Goal: Transaction & Acquisition: Purchase product/service

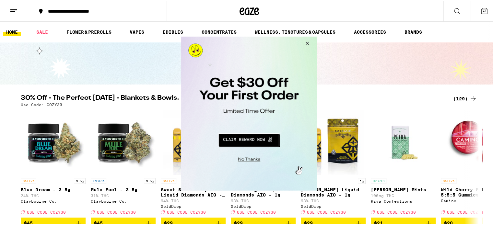
click at [251, 159] on button "Close Modal" at bounding box center [248, 158] width 132 height 10
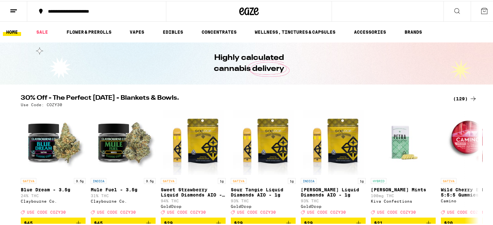
click at [17, 9] on icon at bounding box center [14, 10] width 8 height 8
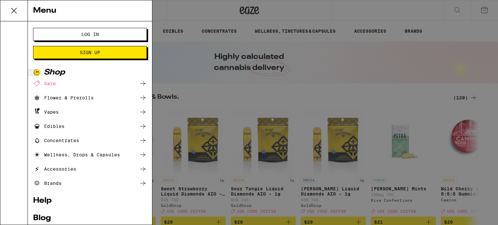
click at [85, 34] on span "Log In" at bounding box center [90, 34] width 18 height 5
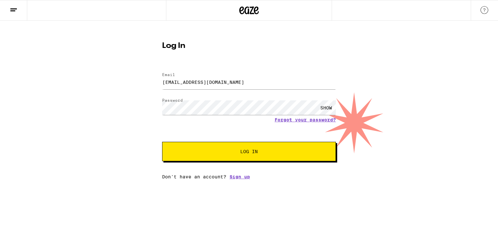
click at [328, 108] on div "SHOW" at bounding box center [326, 108] width 19 height 15
click at [309, 157] on button "Log In" at bounding box center [249, 151] width 174 height 19
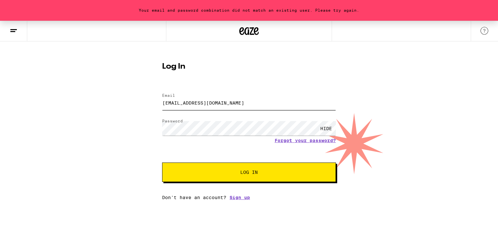
click at [227, 103] on input "[EMAIL_ADDRESS][DOMAIN_NAME]" at bounding box center [249, 103] width 174 height 15
type input ","
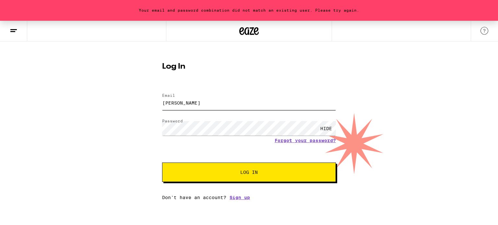
type input "[EMAIL_ADDRESS][DOMAIN_NAME]"
click at [484, 83] on div "Your email and password combination did not match an existing user. Please try …" at bounding box center [249, 111] width 498 height 180
click at [281, 177] on button "Log In" at bounding box center [249, 172] width 174 height 19
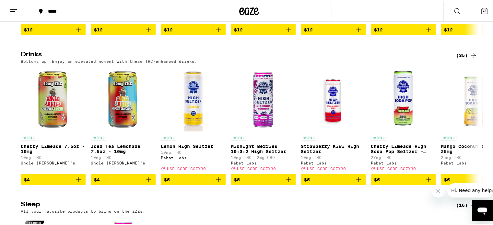
scroll to position [2402, 0]
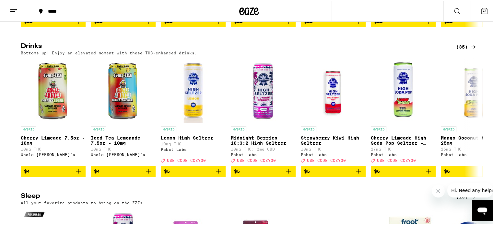
click at [459, 50] on div "(35)" at bounding box center [466, 46] width 21 height 8
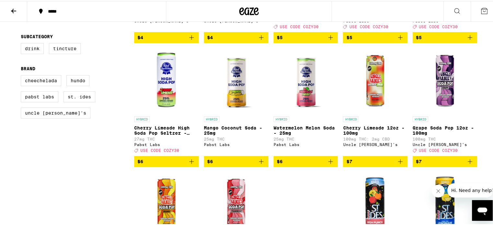
scroll to position [196, 0]
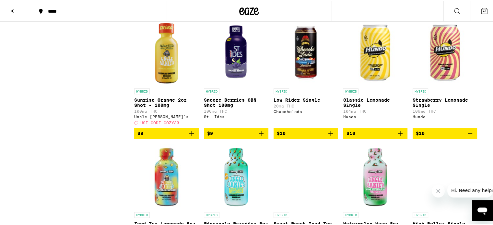
scroll to position [573, 0]
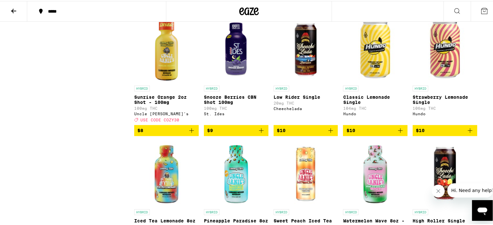
click at [399, 134] on icon "Add to bag" at bounding box center [401, 130] width 8 height 8
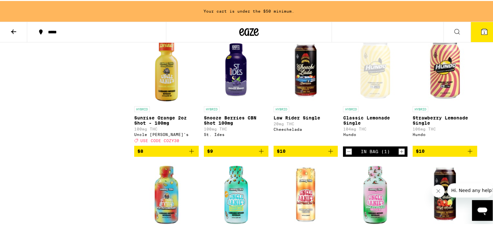
scroll to position [594, 0]
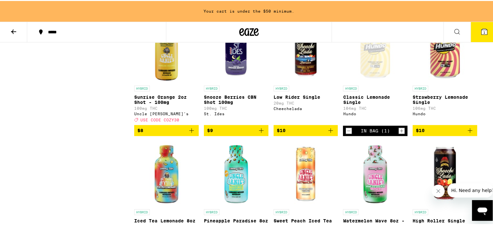
click at [468, 132] on icon "Add to bag" at bounding box center [470, 129] width 5 height 5
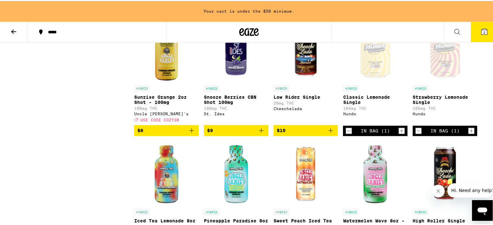
click at [17, 33] on icon at bounding box center [14, 31] width 8 height 8
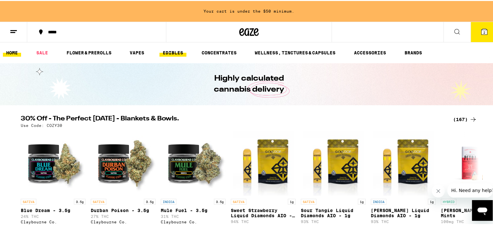
click at [168, 50] on link "EDIBLES" at bounding box center [173, 52] width 27 height 8
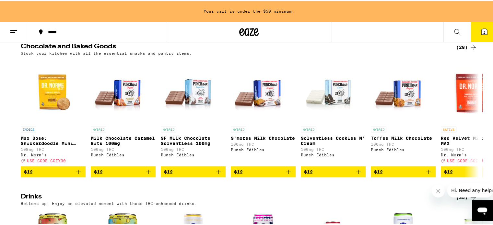
scroll to position [217, 0]
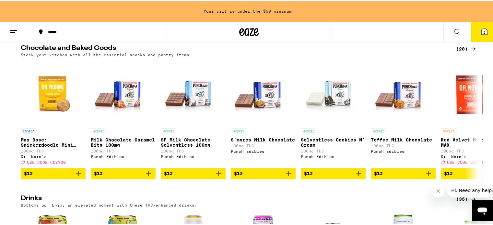
click at [458, 52] on div "(28)" at bounding box center [466, 48] width 21 height 8
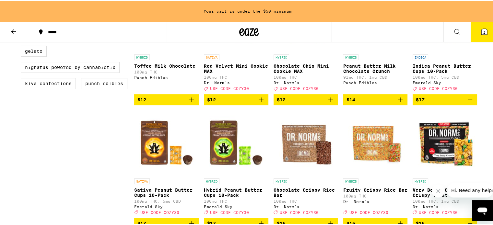
scroll to position [254, 0]
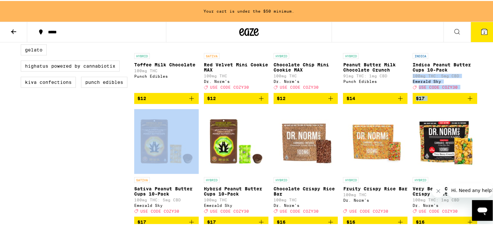
drag, startPoint x: 491, startPoint y: 77, endPoint x: 485, endPoint y: 105, distance: 28.6
click at [485, 105] on div "Your cart is under the $50 minimum. ***** ***** 2 Chocolate and Baked Goods Sto…" at bounding box center [249, 228] width 498 height 965
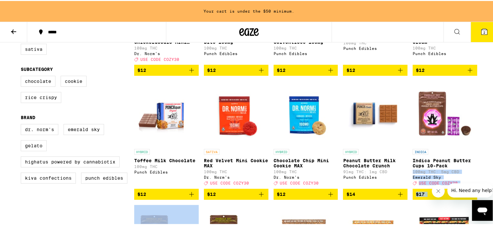
scroll to position [163, 0]
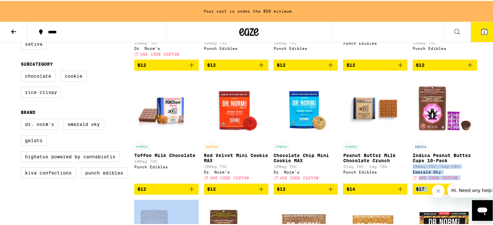
click at [240, 106] on img "Open page for Red Velvet Mini Cookie MAX from Dr. Norm's" at bounding box center [236, 107] width 65 height 65
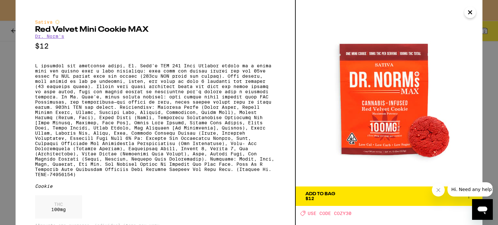
click at [471, 14] on icon "Close" at bounding box center [470, 12] width 8 height 10
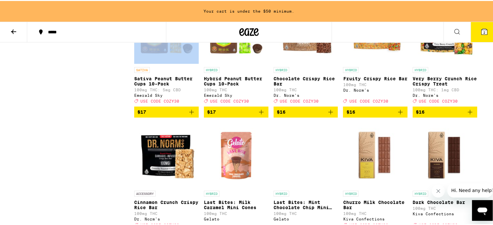
scroll to position [368, 0]
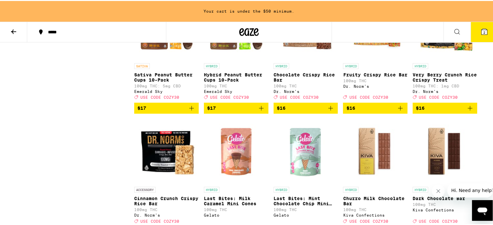
click at [492, 126] on div "Your cart is under the $50 minimum. ***** ***** 2 Chocolate and Baked Goods Sto…" at bounding box center [249, 114] width 498 height 965
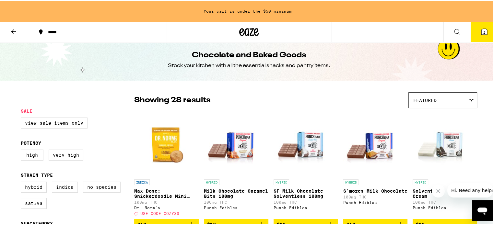
scroll to position [3, 0]
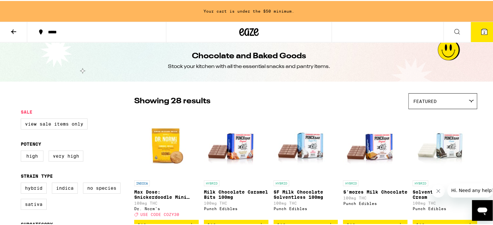
click at [14, 30] on icon at bounding box center [13, 31] width 5 height 5
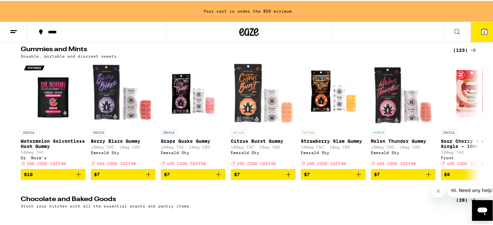
scroll to position [64, 0]
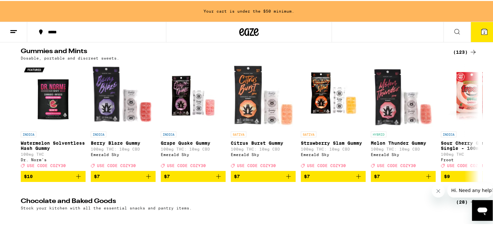
click at [457, 47] on div "(123)" at bounding box center [465, 51] width 24 height 8
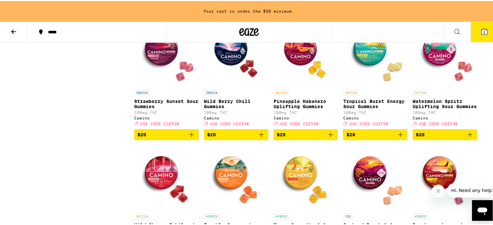
scroll to position [1797, 0]
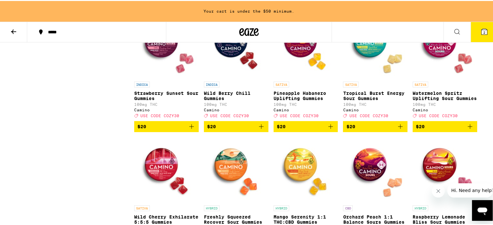
click at [329, 130] on icon "Add to bag" at bounding box center [331, 126] width 8 height 8
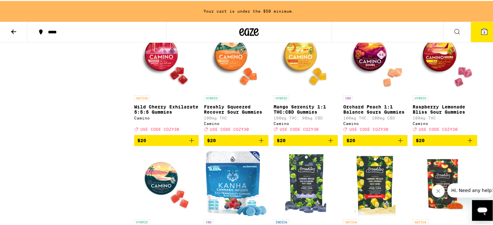
scroll to position [1919, 0]
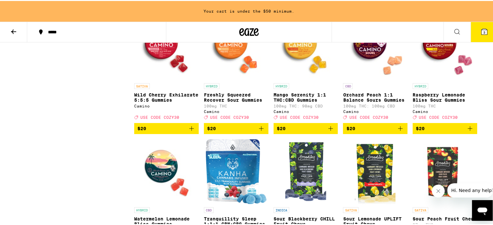
click at [222, 79] on img "Open page for Freshly Squeezed Recover Sour Gummies from Camino" at bounding box center [236, 46] width 65 height 65
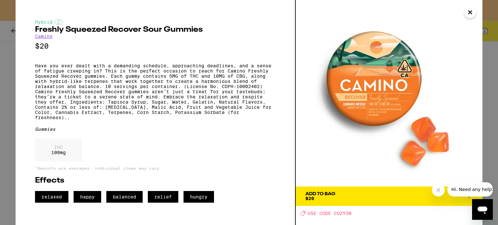
click at [469, 14] on icon "Close" at bounding box center [470, 12] width 3 height 3
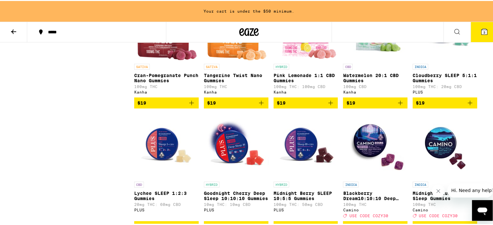
scroll to position [1577, 0]
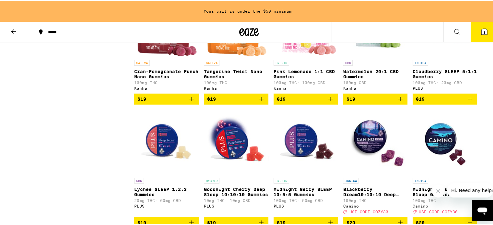
click at [191, 102] on icon "Add to bag" at bounding box center [192, 98] width 8 height 8
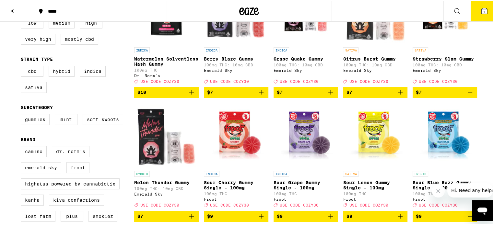
scroll to position [0, 0]
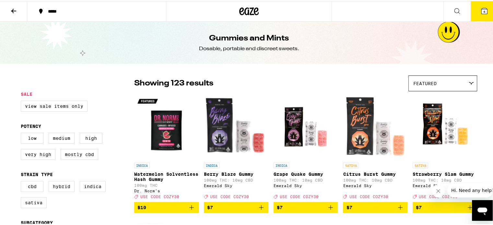
click at [13, 13] on icon at bounding box center [14, 10] width 8 height 8
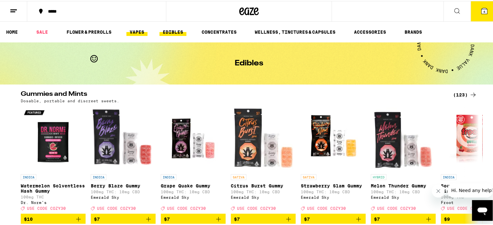
click at [143, 34] on link "VAPES" at bounding box center [136, 31] width 21 height 8
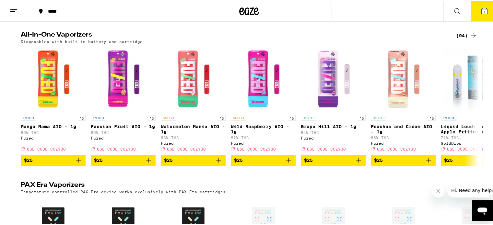
scroll to position [485, 0]
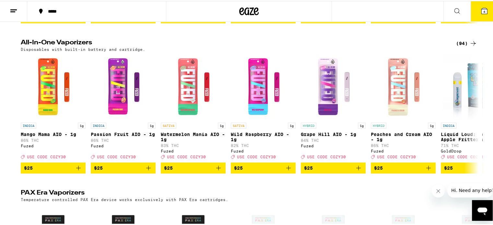
click at [458, 46] on div "(94)" at bounding box center [466, 43] width 21 height 8
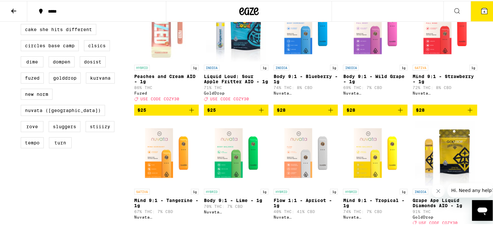
scroll to position [209, 0]
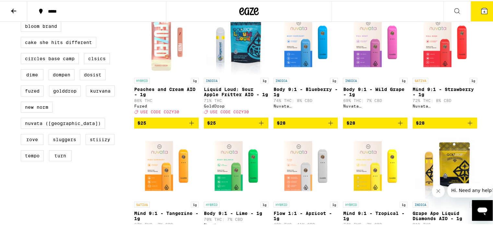
click at [472, 128] on button "$28" at bounding box center [445, 122] width 65 height 11
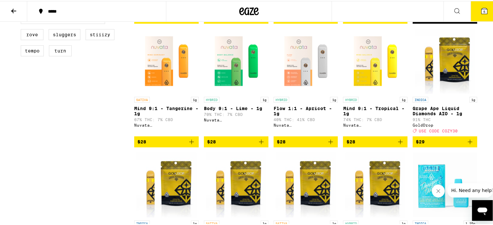
scroll to position [320, 0]
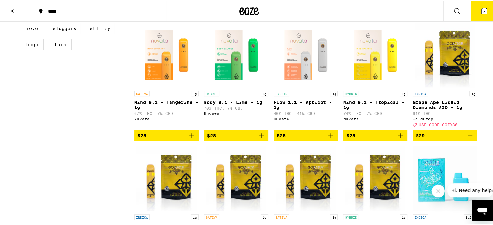
click at [191, 139] on icon "Add to bag" at bounding box center [192, 135] width 8 height 8
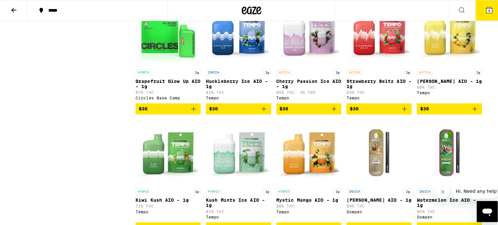
scroll to position [928, 0]
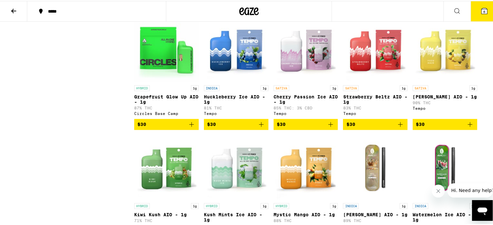
click at [380, 78] on img "Open page for Strawberry Beltz AIO - 1g from Tempo" at bounding box center [375, 48] width 65 height 65
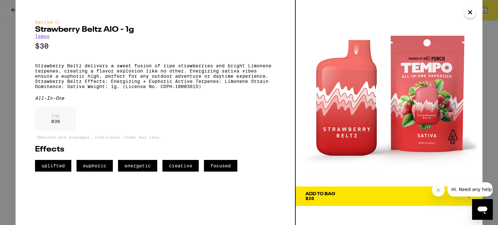
click at [470, 11] on icon "Close" at bounding box center [470, 12] width 8 height 10
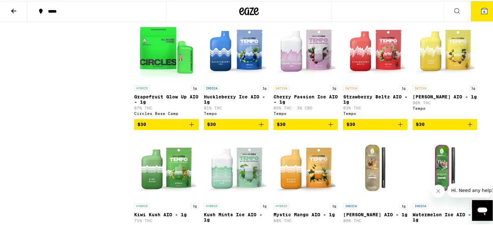
click at [301, 81] on img "Open page for Cherry Passion Ice AIO - 1g from Tempo" at bounding box center [306, 48] width 65 height 65
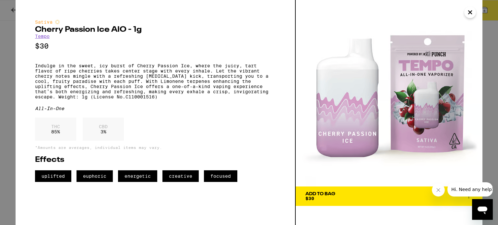
click at [474, 12] on icon "Close" at bounding box center [470, 12] width 8 height 10
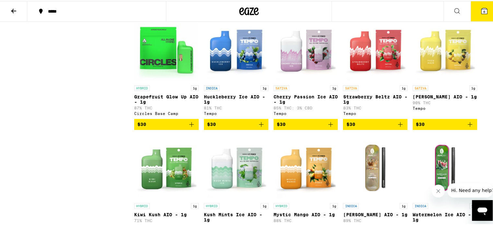
click at [327, 127] on icon "Add to bag" at bounding box center [331, 124] width 8 height 8
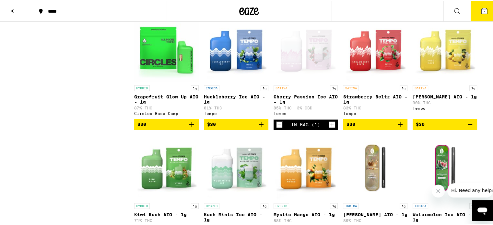
click at [401, 127] on icon "Add to bag" at bounding box center [401, 124] width 8 height 8
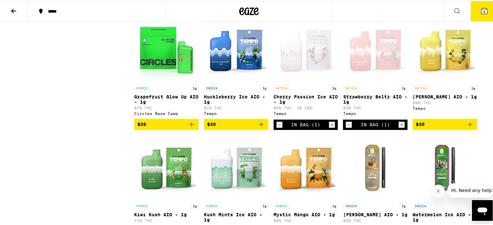
click at [482, 8] on icon at bounding box center [485, 10] width 6 height 6
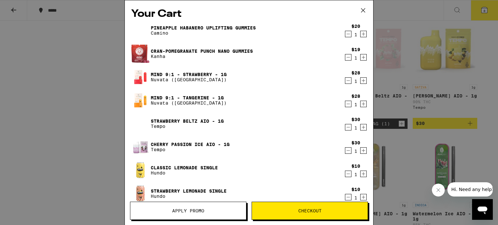
click at [371, 19] on button at bounding box center [363, 10] width 20 height 21
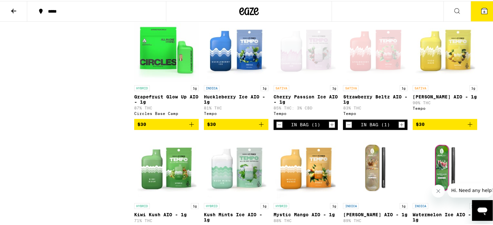
click at [484, 10] on span "8" at bounding box center [485, 11] width 2 height 4
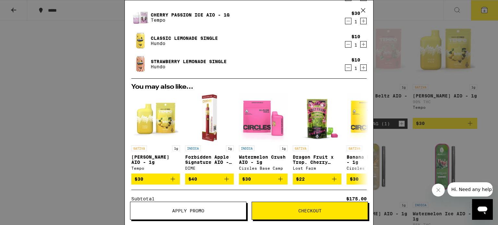
scroll to position [206, 0]
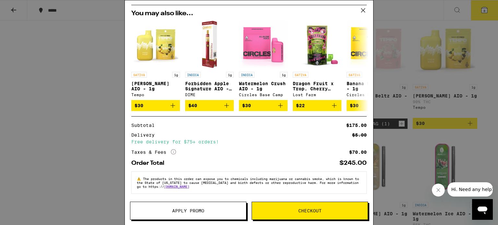
click at [195, 215] on button "Apply Promo" at bounding box center [188, 211] width 116 height 18
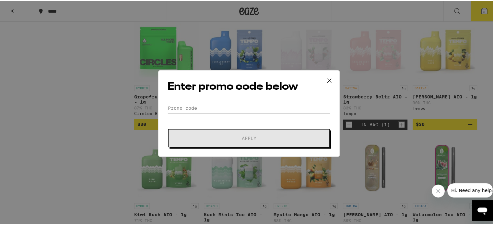
click at [241, 107] on input "Promo Code" at bounding box center [249, 107] width 163 height 10
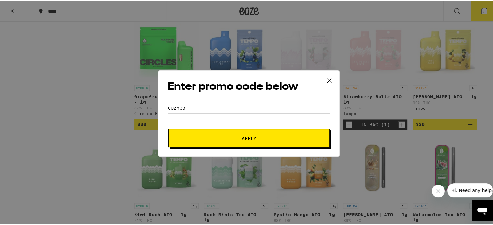
type input "cozy30"
click at [267, 130] on button "Apply" at bounding box center [249, 137] width 162 height 18
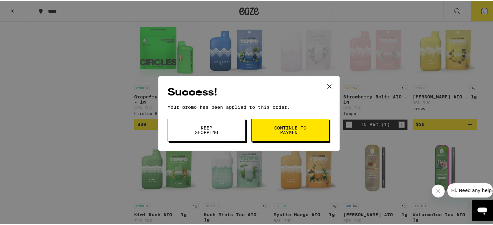
click at [328, 84] on icon at bounding box center [330, 86] width 4 height 4
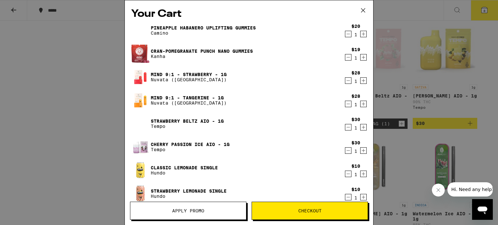
drag, startPoint x: 371, startPoint y: 14, endPoint x: 378, endPoint y: 65, distance: 51.3
click at [378, 65] on div "Your Cart Pineapple Habanero Uplifting Gummies Camino $20 1 Cran-Pomegranate Pu…" at bounding box center [249, 112] width 498 height 225
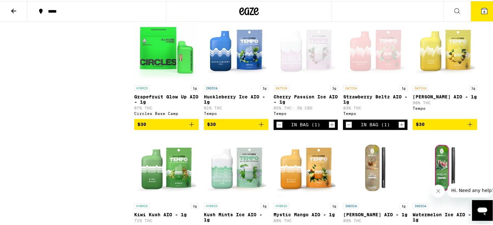
click at [475, 15] on button "8" at bounding box center [484, 10] width 27 height 20
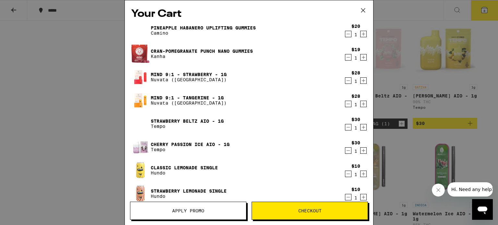
click at [366, 10] on icon at bounding box center [363, 11] width 10 height 10
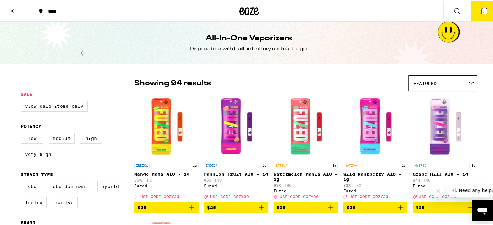
click at [11, 12] on icon at bounding box center [14, 10] width 8 height 8
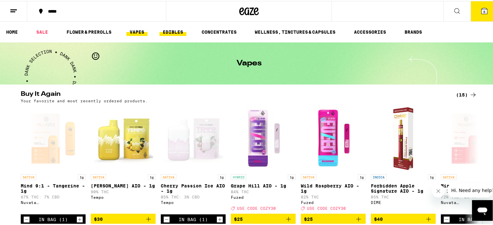
click at [177, 33] on link "EDIBLES" at bounding box center [173, 31] width 27 height 8
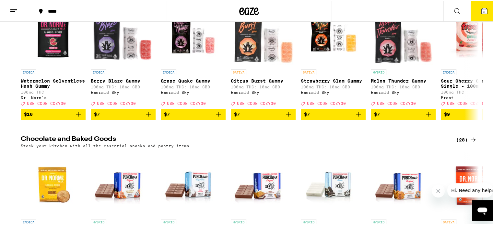
scroll to position [107, 0]
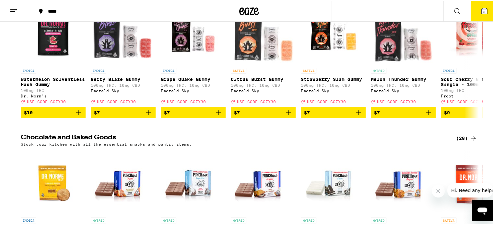
click at [462, 141] on div "(28)" at bounding box center [466, 138] width 21 height 8
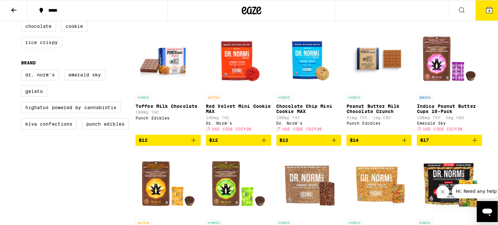
scroll to position [193, 0]
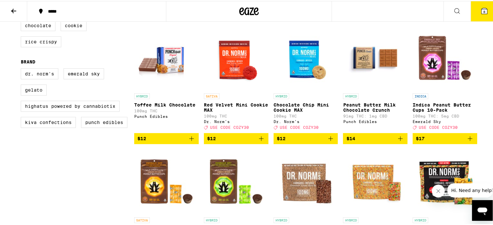
click at [262, 142] on icon "Add to bag" at bounding box center [262, 138] width 8 height 8
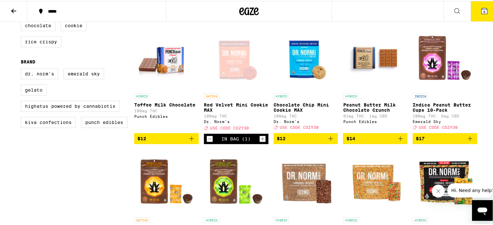
click at [486, 12] on button "9" at bounding box center [484, 10] width 27 height 20
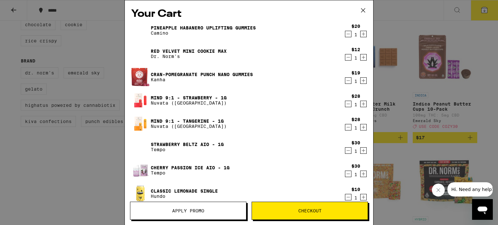
drag, startPoint x: 372, startPoint y: 14, endPoint x: 380, endPoint y: 67, distance: 53.5
click at [380, 67] on div "Your Cart Pineapple Habanero Uplifting Gummies Camino $20 1 Red Velvet Mini Coo…" at bounding box center [249, 112] width 498 height 225
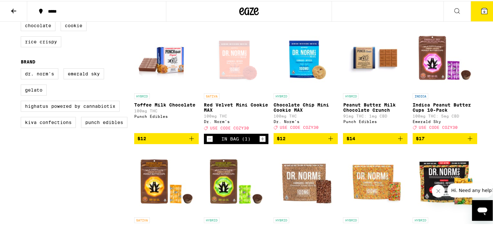
click at [482, 12] on icon at bounding box center [485, 10] width 6 height 6
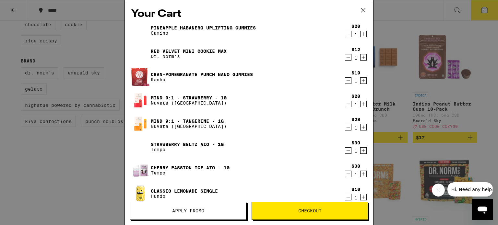
click at [345, 82] on icon "Decrement" at bounding box center [348, 81] width 6 height 8
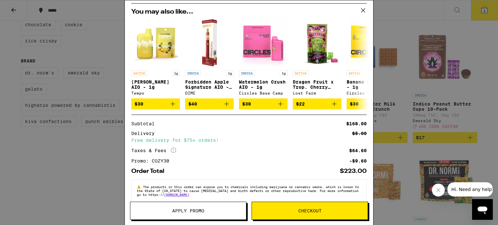
scroll to position [206, 0]
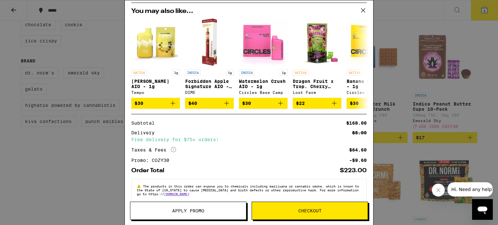
click at [331, 210] on span "Checkout" at bounding box center [310, 211] width 116 height 5
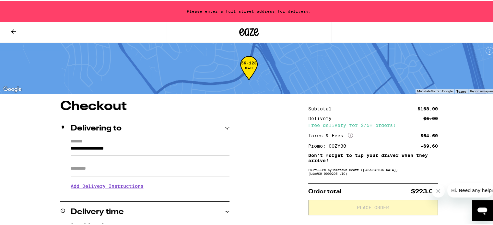
click at [200, 142] on label "*******" at bounding box center [150, 141] width 159 height 6
click at [200, 144] on input "**********" at bounding box center [150, 149] width 159 height 11
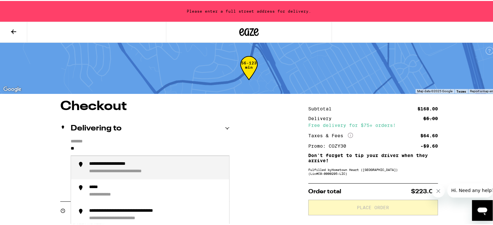
type input "*"
click at [138, 172] on div "**********" at bounding box center [156, 167] width 135 height 13
type input "**********"
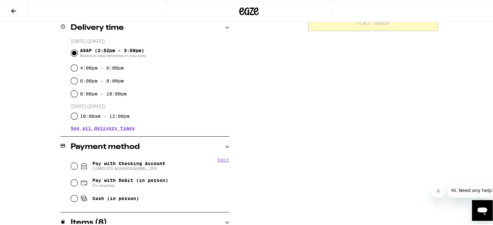
scroll to position [165, 0]
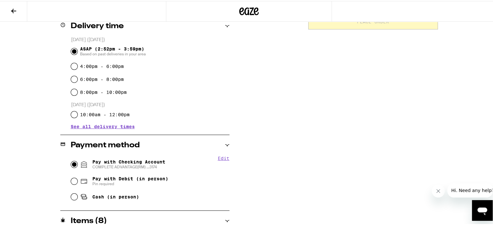
click at [73, 164] on input "Pay with Checking Account COMPLETE ADVANTAGE(RM) ...3174" at bounding box center [74, 164] width 6 height 6
radio input "true"
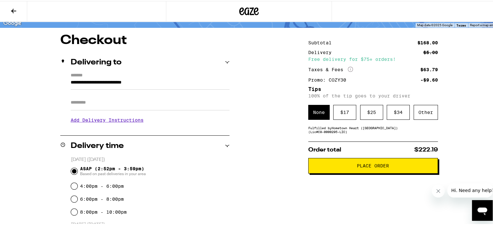
scroll to position [45, 0]
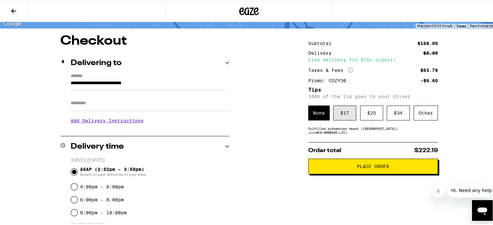
click at [337, 114] on div "$ 17" at bounding box center [344, 112] width 23 height 15
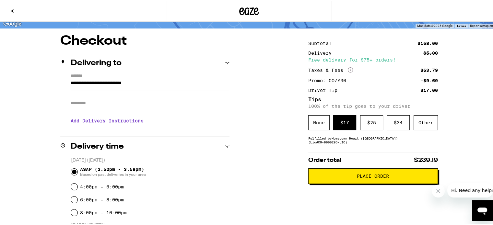
click at [378, 177] on span "Place Order" at bounding box center [373, 175] width 32 height 5
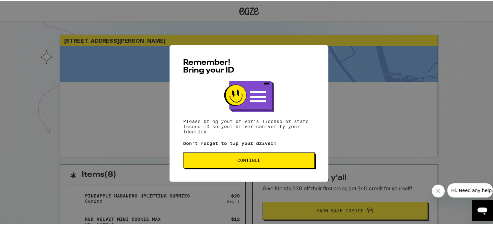
click at [291, 167] on button "Continue" at bounding box center [249, 160] width 132 height 16
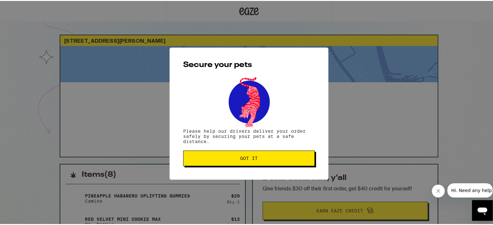
click at [286, 155] on button "Got it" at bounding box center [249, 158] width 132 height 16
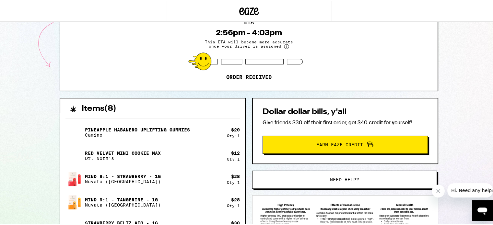
scroll to position [66, 0]
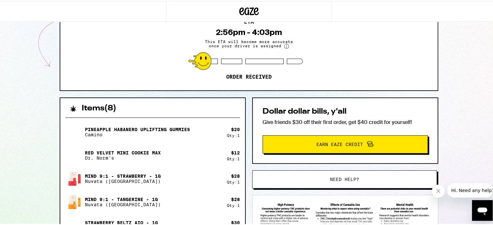
click at [489, 81] on div "[STREET_ADDRESS][PERSON_NAME] 2:56pm - 4:03pm This ETA will become more accurat…" at bounding box center [249, 176] width 498 height 485
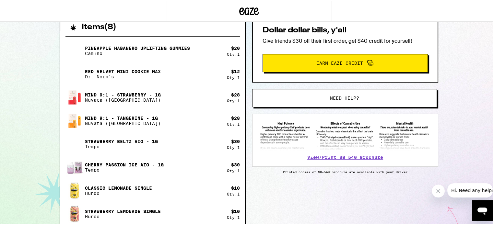
scroll to position [145, 0]
